Goal: Task Accomplishment & Management: Manage account settings

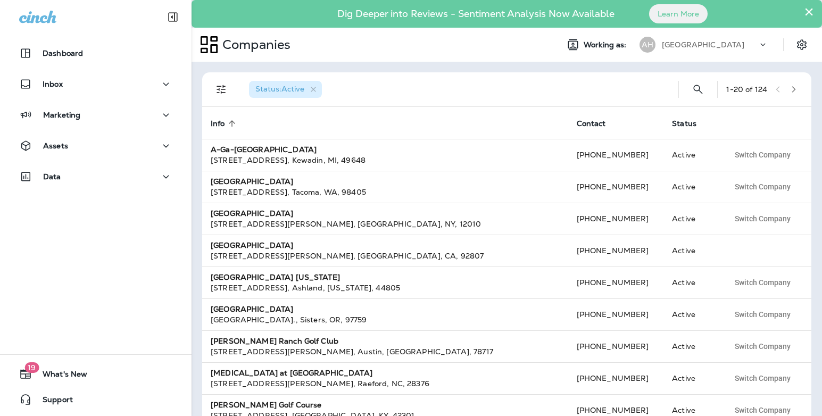
click at [742, 54] on div "AH [GEOGRAPHIC_DATA]" at bounding box center [703, 44] width 141 height 21
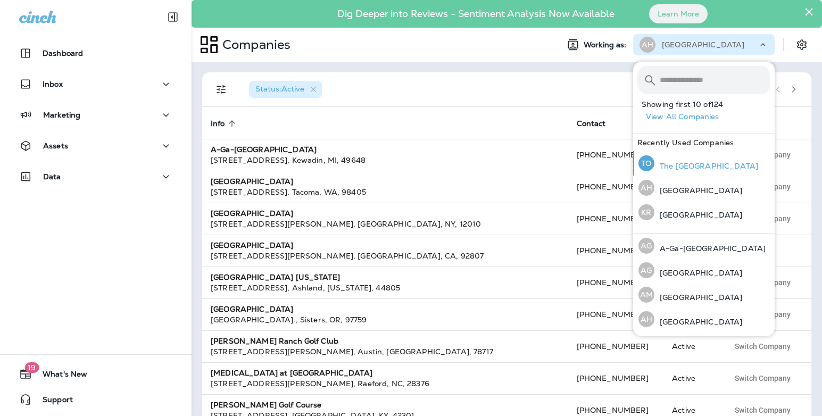
click at [706, 169] on p "The [GEOGRAPHIC_DATA]" at bounding box center [706, 166] width 104 height 9
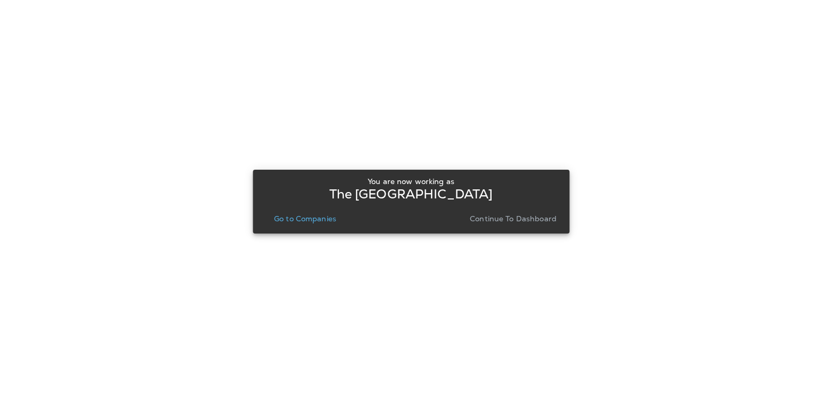
click at [538, 214] on p "Continue to Dashboard" at bounding box center [513, 218] width 87 height 9
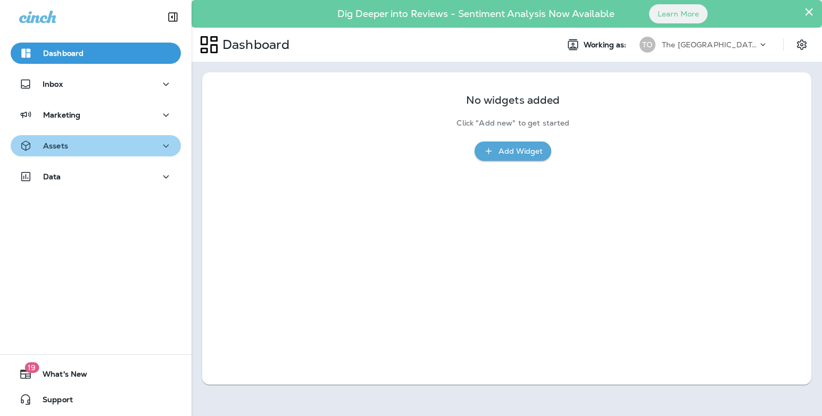
click at [133, 149] on div "Assets" at bounding box center [95, 145] width 153 height 13
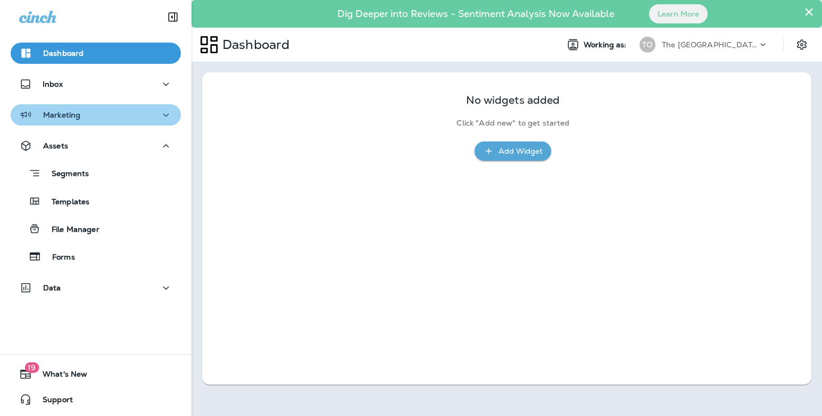
click at [131, 108] on div "Marketing" at bounding box center [95, 114] width 153 height 13
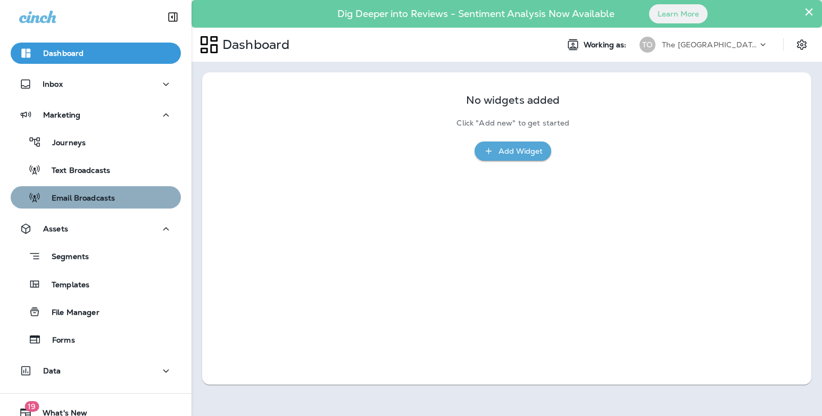
click at [115, 196] on div "Email Broadcasts" at bounding box center [96, 197] width 162 height 16
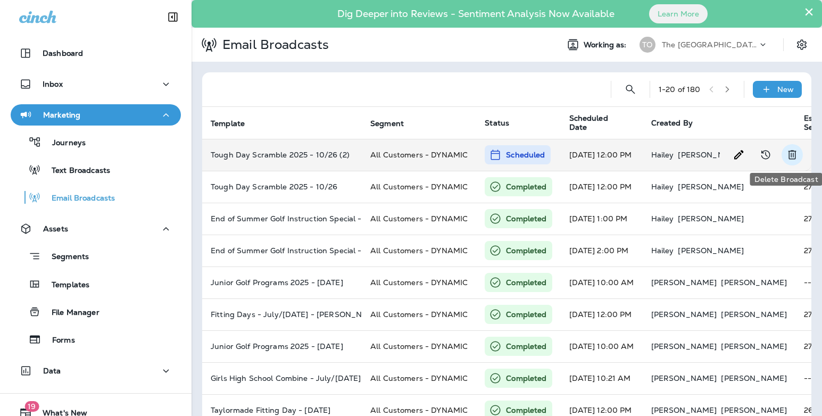
click at [792, 153] on icon "Delete Broadcast" at bounding box center [791, 154] width 13 height 13
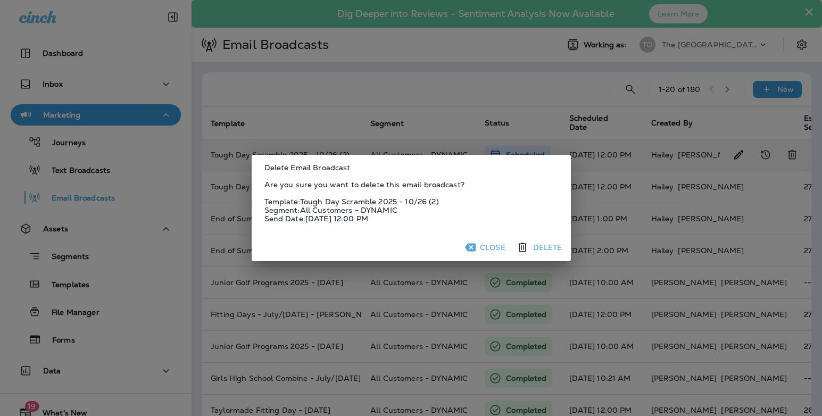
click at [541, 249] on button "Delete" at bounding box center [540, 247] width 53 height 19
